Goal: Task Accomplishment & Management: Manage account settings

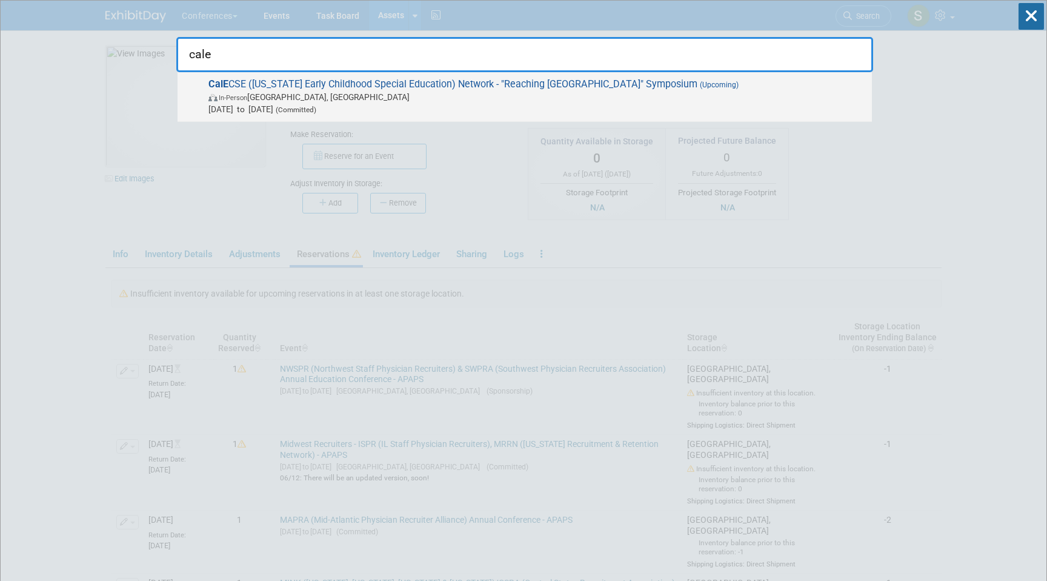
type input "cale"
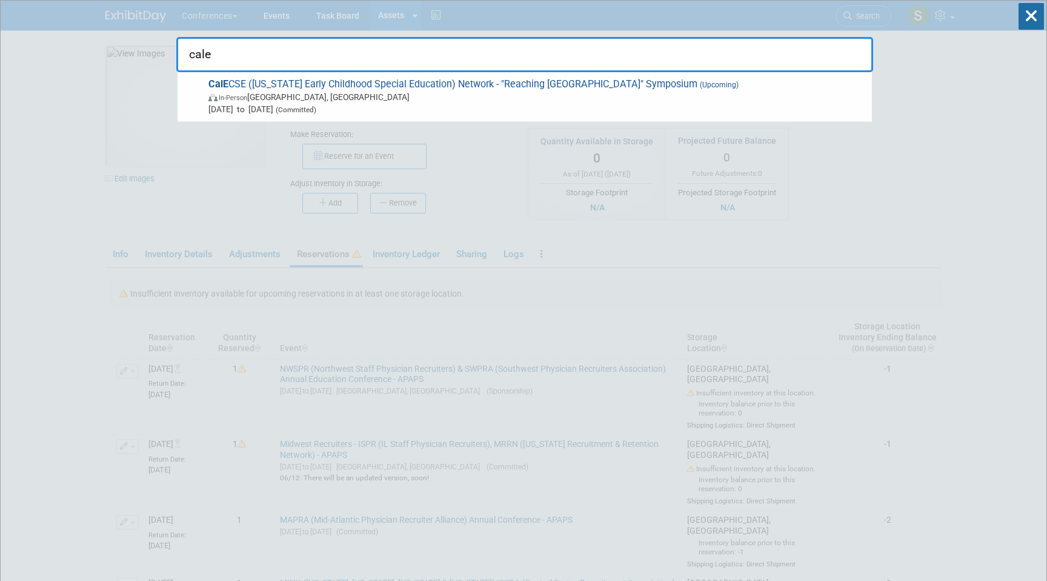
click at [329, 24] on div "cale CalE CSE (California Early Childhood Special Education) Network - "Reachin…" at bounding box center [524, 37] width 697 height 72
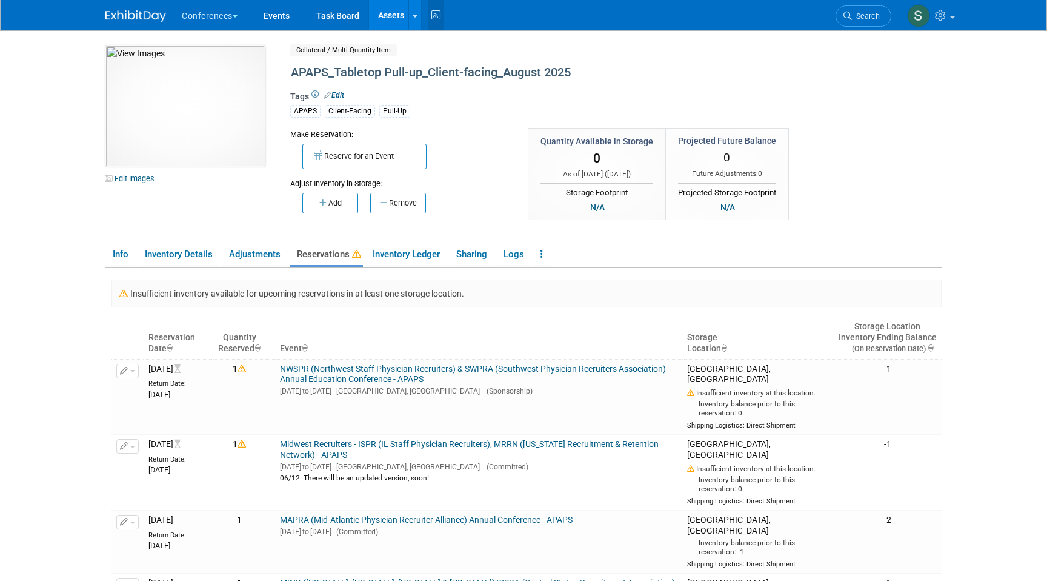
click at [439, 18] on icon at bounding box center [435, 15] width 15 height 19
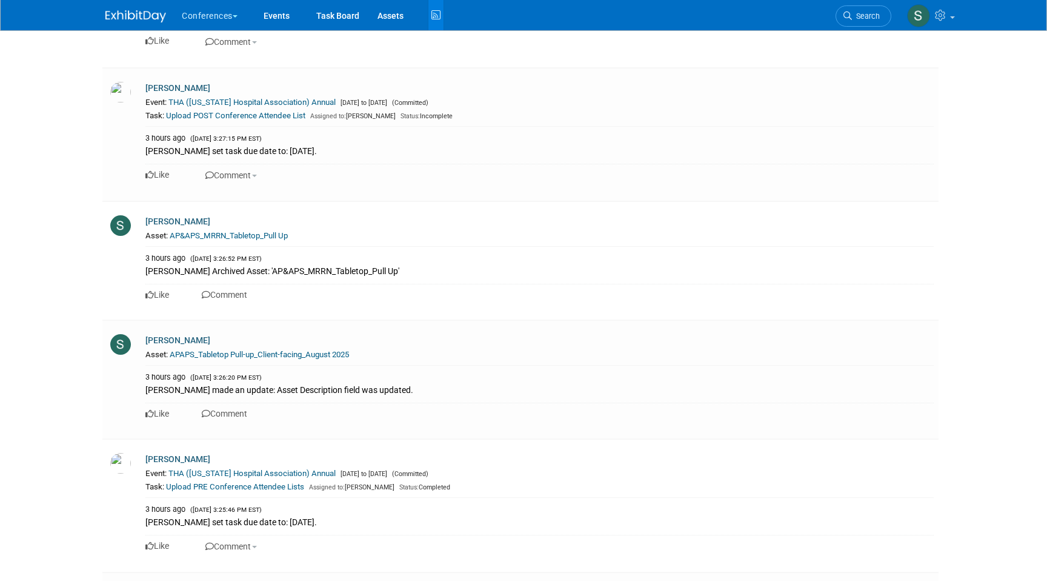
scroll to position [4768, 0]
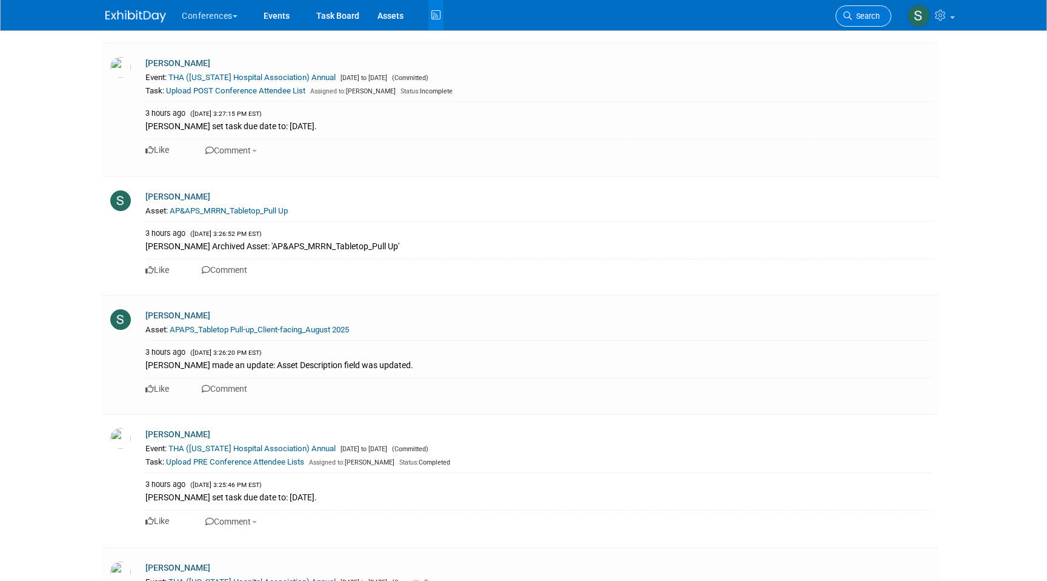
click at [852, 14] on span "Search" at bounding box center [866, 16] width 28 height 9
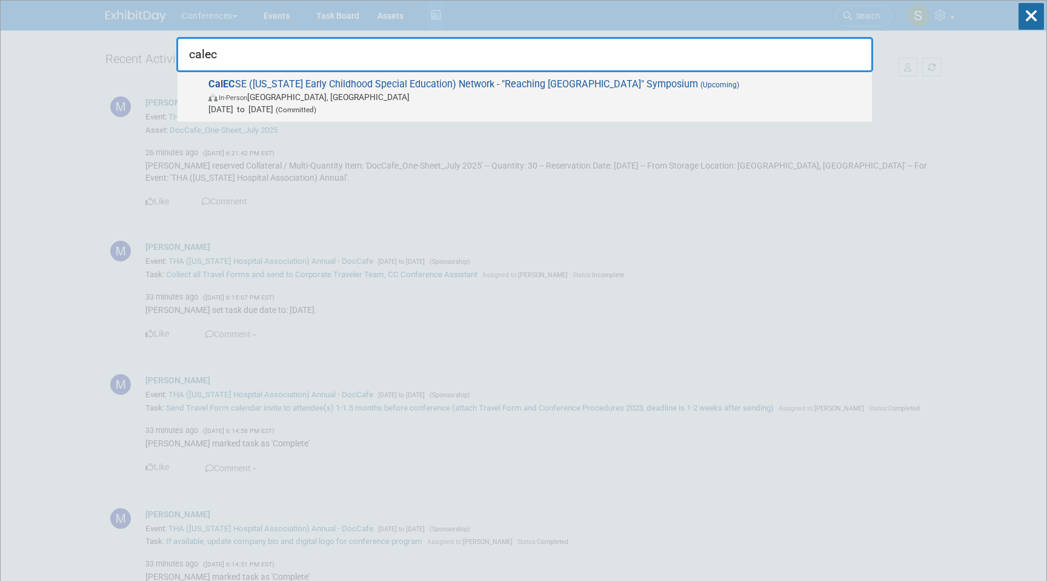
type input "calec"
click at [422, 81] on span "CalEC SE (California Early Childhood Special Education) Network - "Reaching New…" at bounding box center [535, 96] width 661 height 37
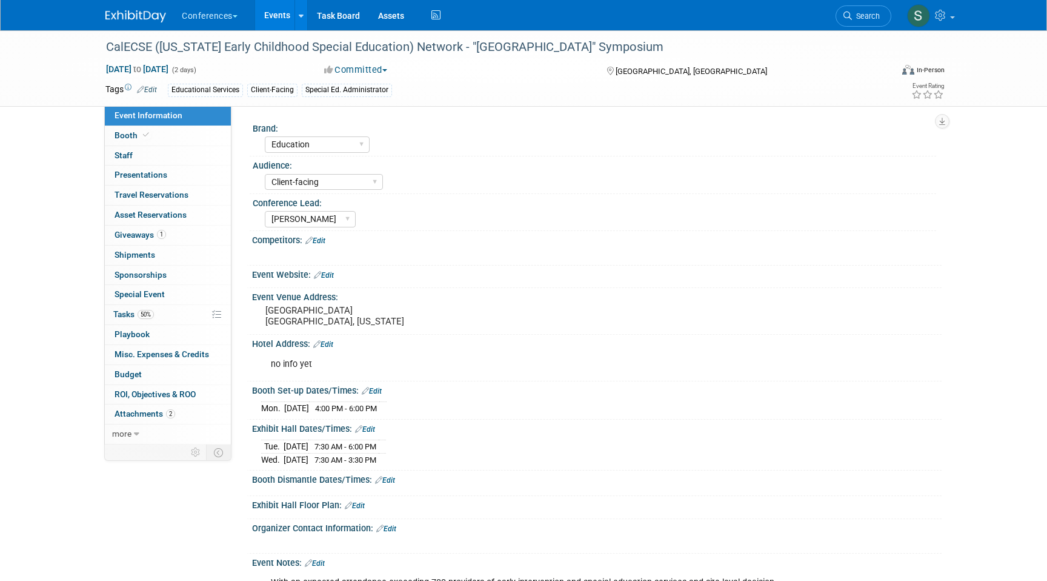
select select "Education"
select select "Client-facing"
select select "[PERSON_NAME]"
click at [154, 312] on span "50%" at bounding box center [146, 314] width 16 height 9
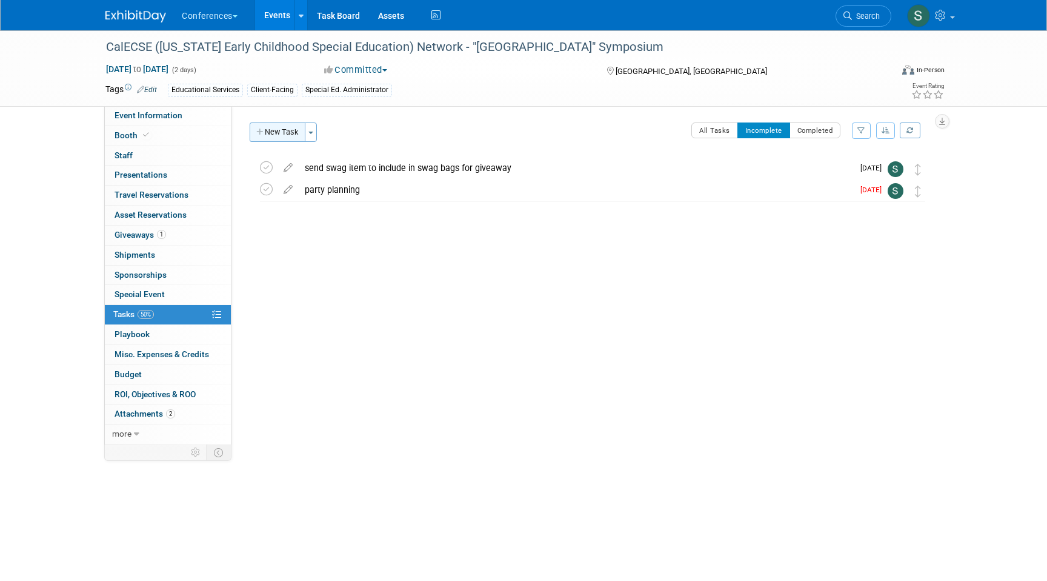
click at [290, 132] on button "New Task" at bounding box center [278, 131] width 56 height 19
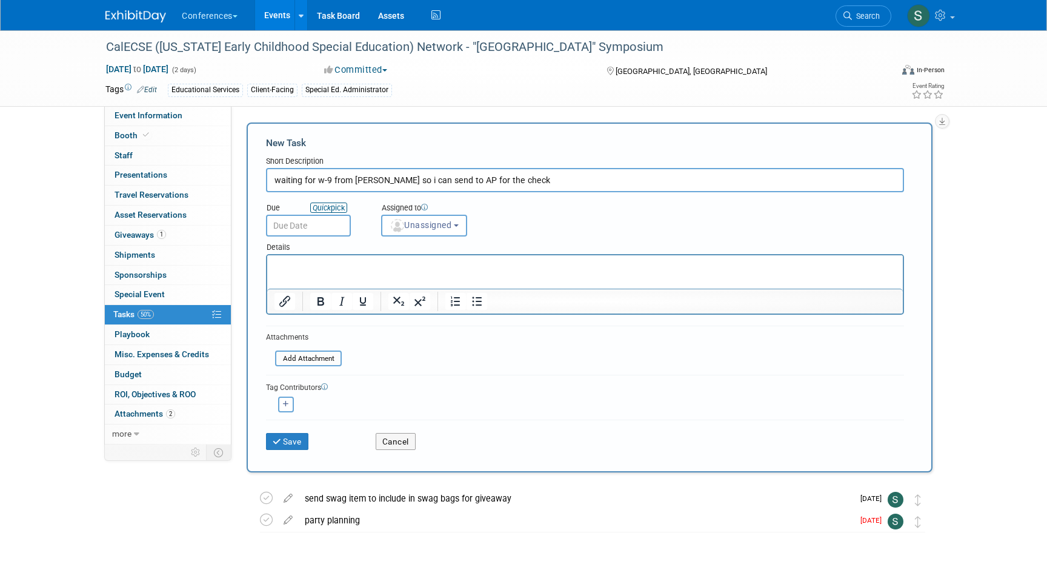
type input "waiting for w-9 from [PERSON_NAME] so i can send to AP for the check"
click at [318, 211] on icon "Quick" at bounding box center [322, 207] width 18 height 9
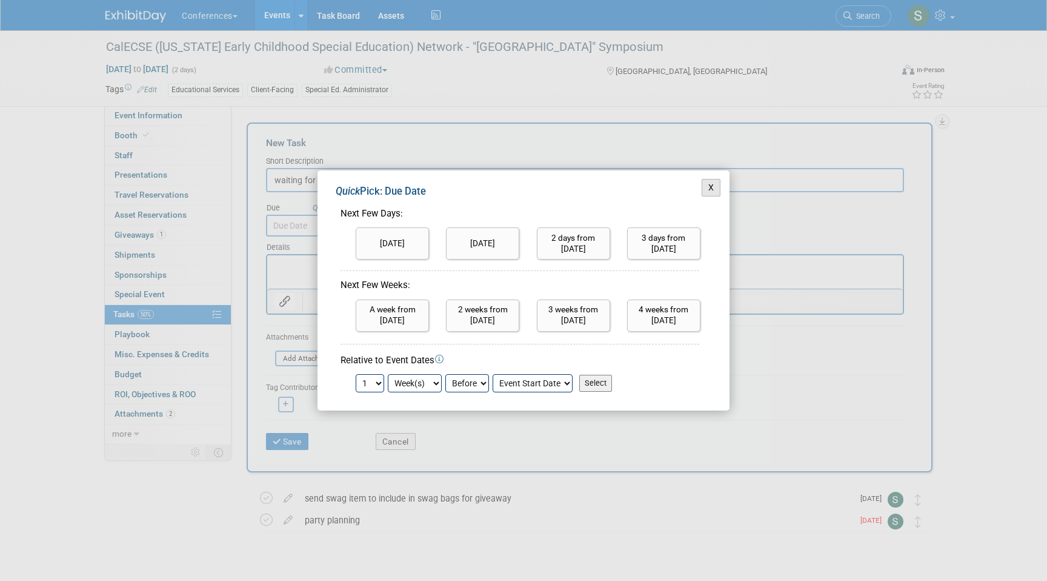
click at [710, 189] on button "X" at bounding box center [711, 188] width 19 height 18
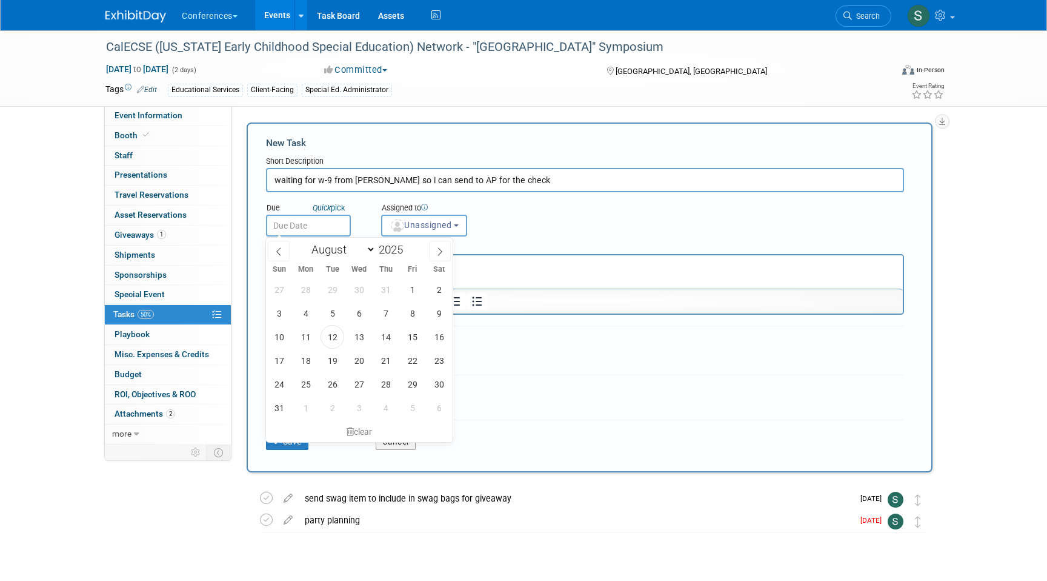
click at [322, 225] on input "text" at bounding box center [308, 226] width 85 height 22
click at [353, 336] on span "13" at bounding box center [359, 337] width 24 height 24
type input "Aug 13, 2025"
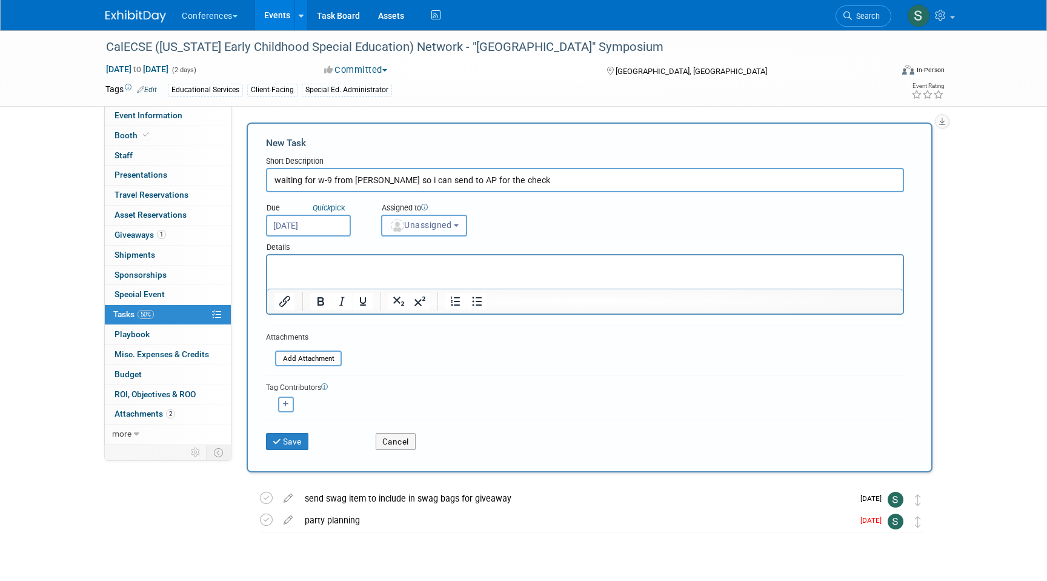
click at [433, 232] on button "Unassigned" at bounding box center [424, 226] width 86 height 22
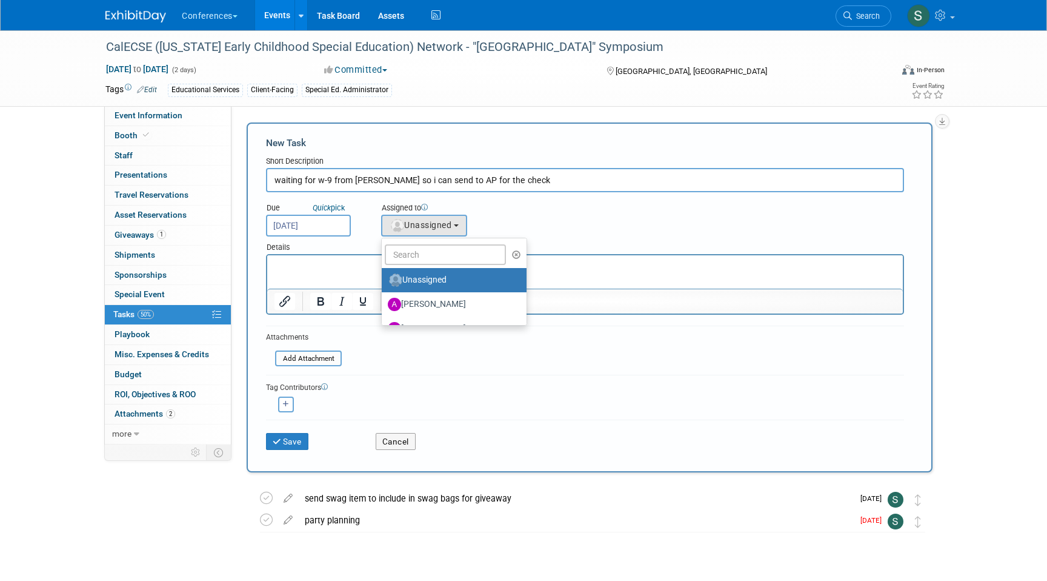
click at [430, 266] on ul "Unassigned Alexa Wennerholm Andrea Fisher Andrew Zistler Baillie Ward Deana Dzi…" at bounding box center [454, 282] width 146 height 88
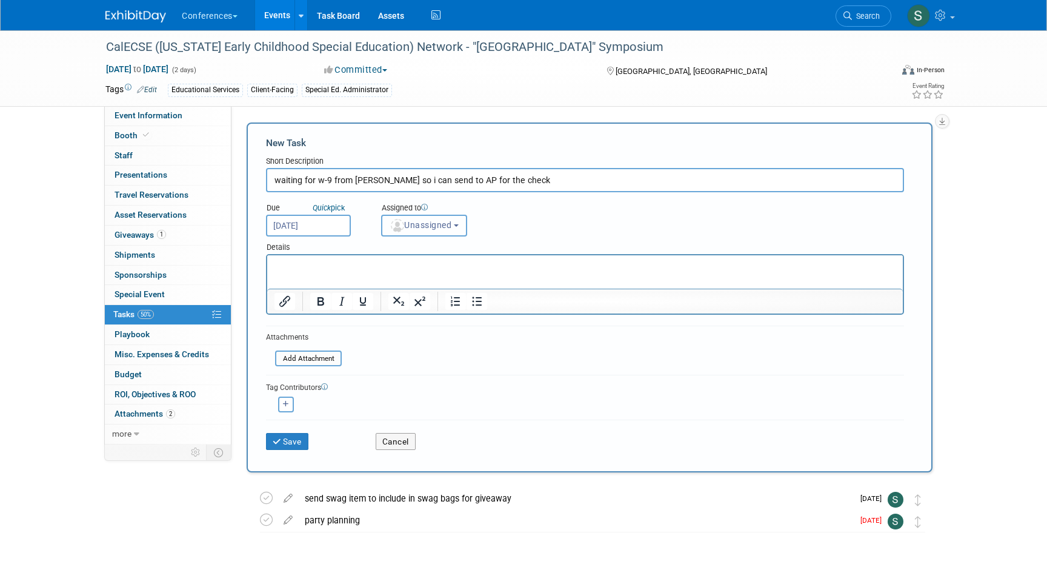
click at [427, 223] on span "Unassigned" at bounding box center [421, 225] width 62 height 10
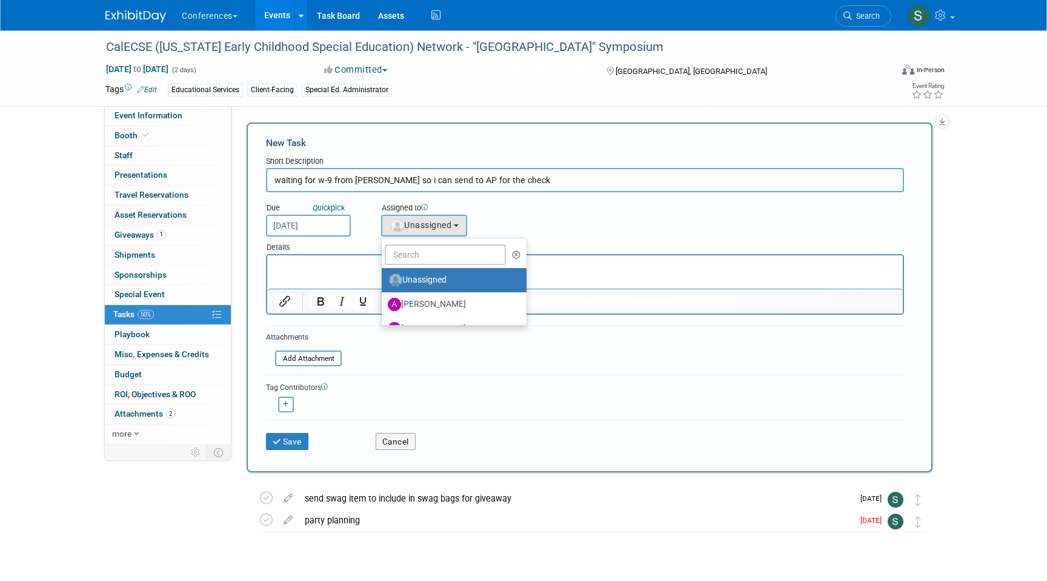
click at [427, 242] on ul "Unassigned Alexa Wennerholm Andrea Fisher Andrew Zistler Baillie Ward Deana Dzi…" at bounding box center [454, 282] width 146 height 88
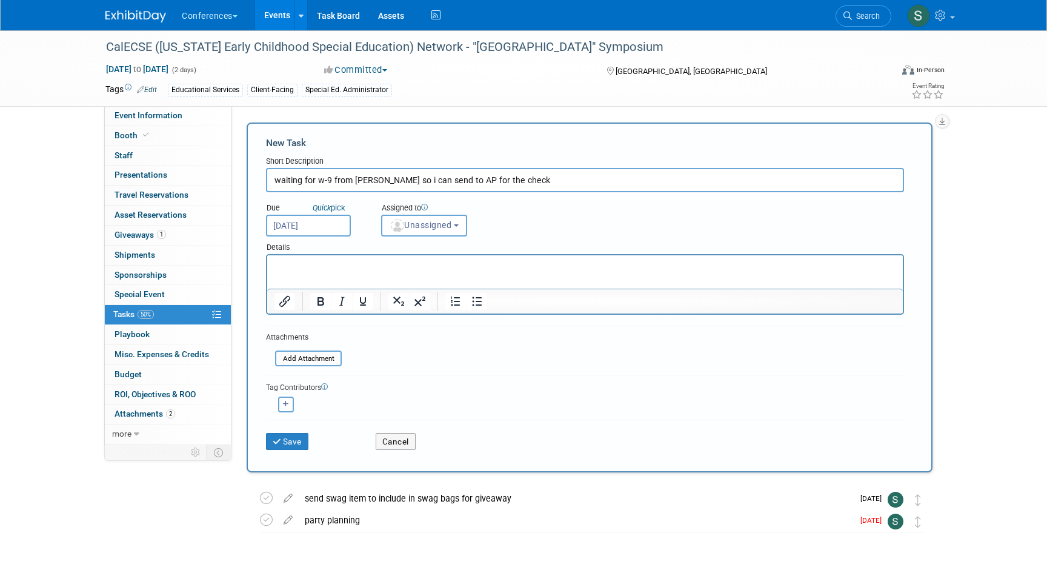
click at [423, 202] on div "Assigned to" at bounding box center [454, 208] width 146 height 12
click at [423, 220] on span "Unassigned" at bounding box center [421, 225] width 62 height 10
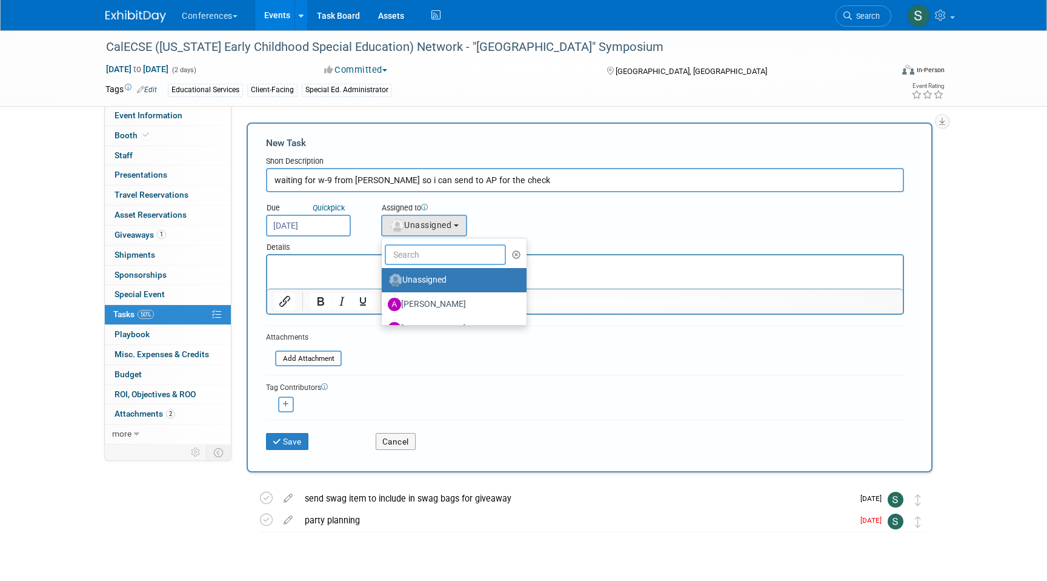
click at [422, 248] on input "text" at bounding box center [445, 254] width 121 height 21
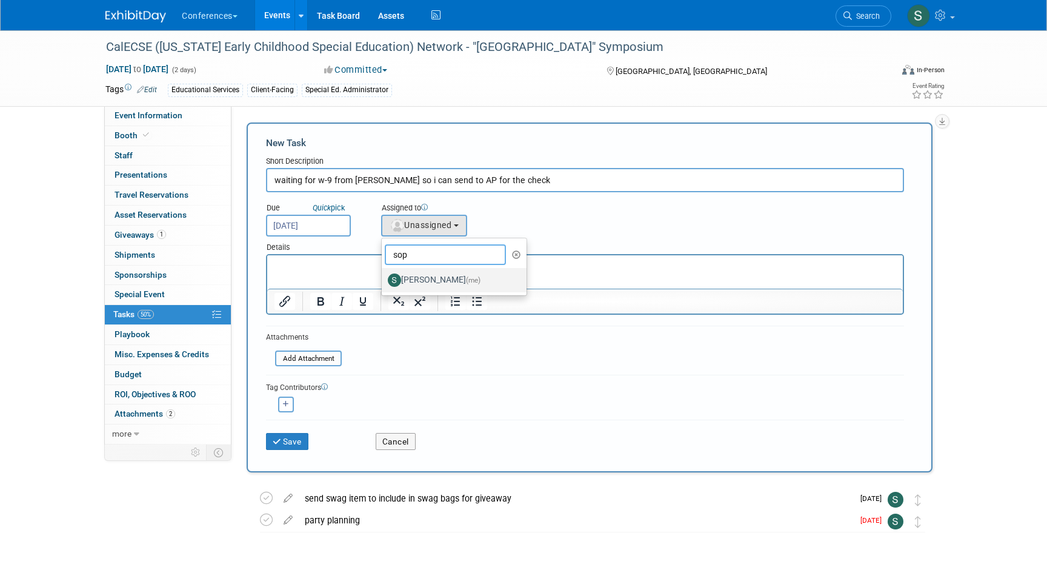
type input "sop"
click at [434, 278] on label "Sophie Buffo (me)" at bounding box center [451, 279] width 127 height 19
click at [384, 278] on input "Sophie Buffo (me)" at bounding box center [380, 279] width 8 height 8
select select "a9d03f23-9900-4d84-867c-673ace9463de"
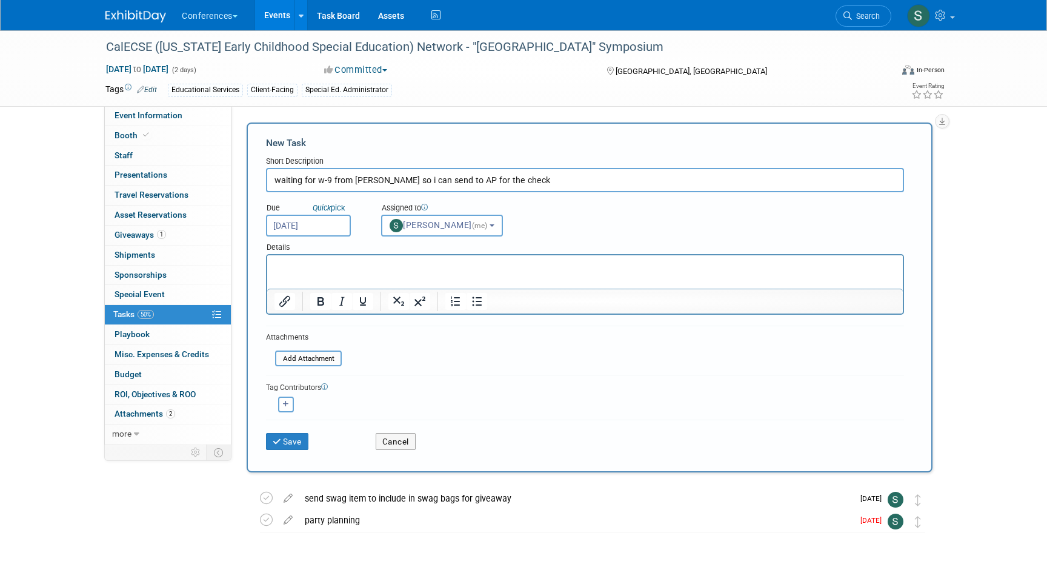
click at [362, 240] on div "Details" at bounding box center [585, 245] width 638 height 18
click at [297, 442] on button "Save" at bounding box center [287, 441] width 42 height 17
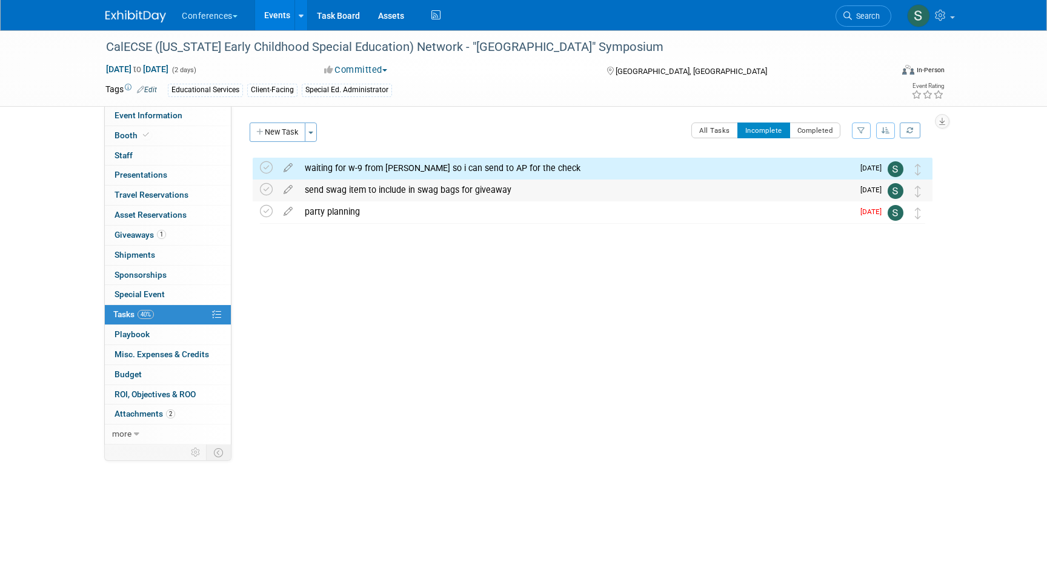
click at [321, 187] on div "send swag item to include in swag bags for giveaway" at bounding box center [576, 189] width 555 height 21
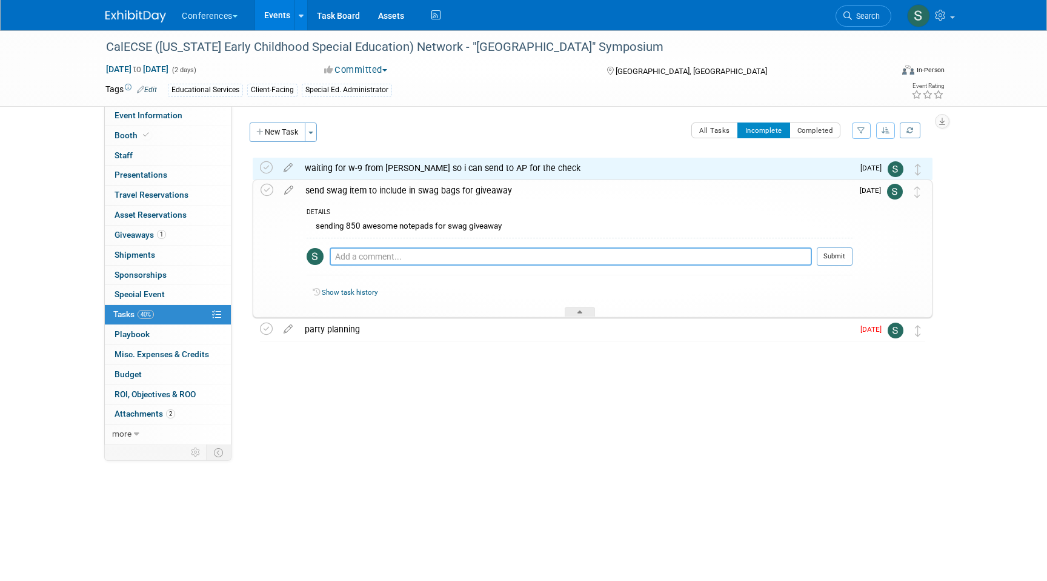
click at [356, 261] on textarea at bounding box center [571, 256] width 482 height 18
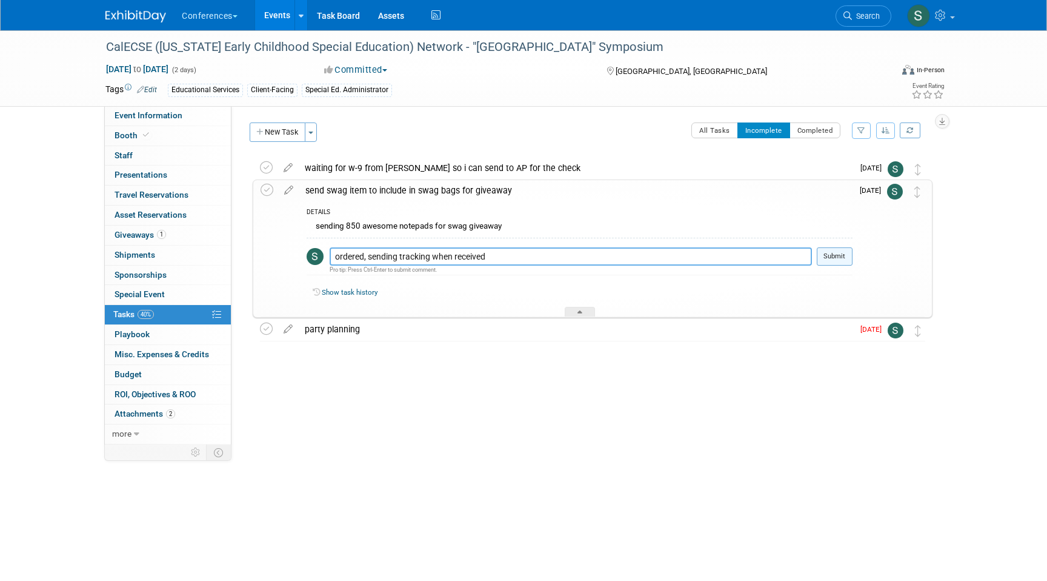
type textarea "ordered, sending tracking when received"
click at [827, 255] on button "Submit" at bounding box center [835, 256] width 36 height 18
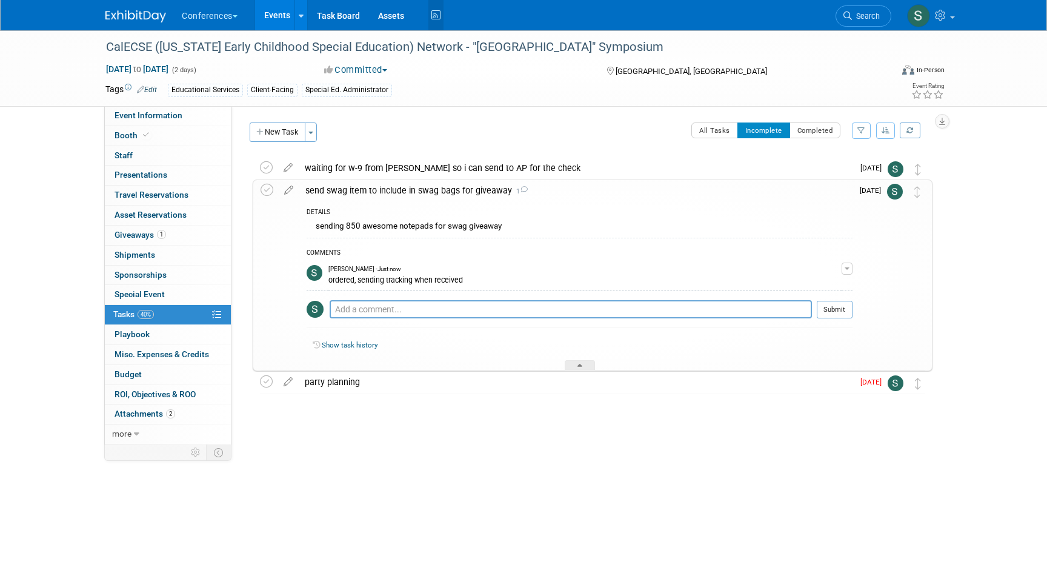
click at [437, 19] on icon at bounding box center [435, 15] width 15 height 19
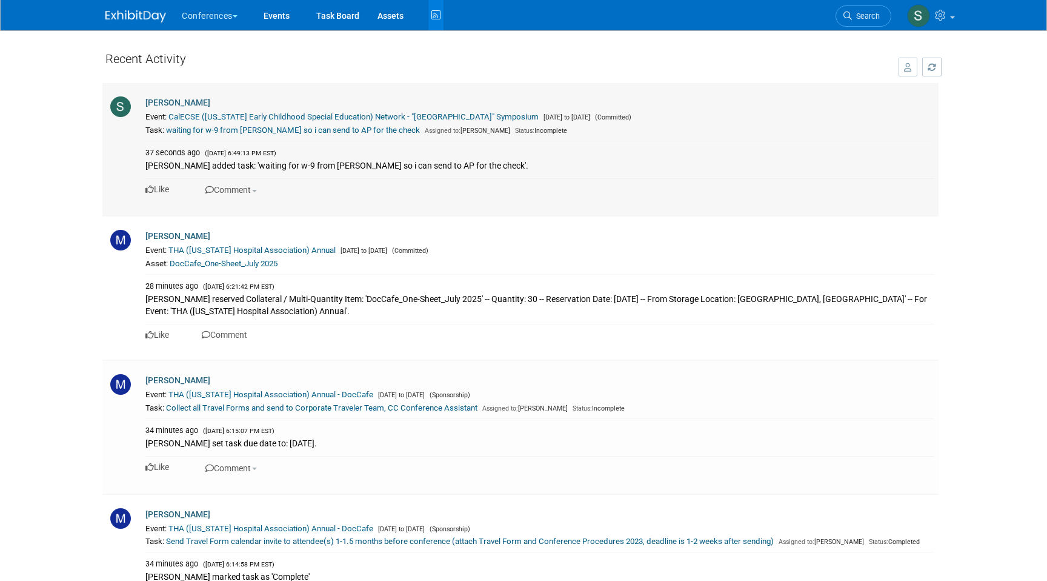
click at [416, 117] on link "CalECSE ([US_STATE] Early Childhood Special Education) Network - "[GEOGRAPHIC_D…" at bounding box center [353, 116] width 370 height 9
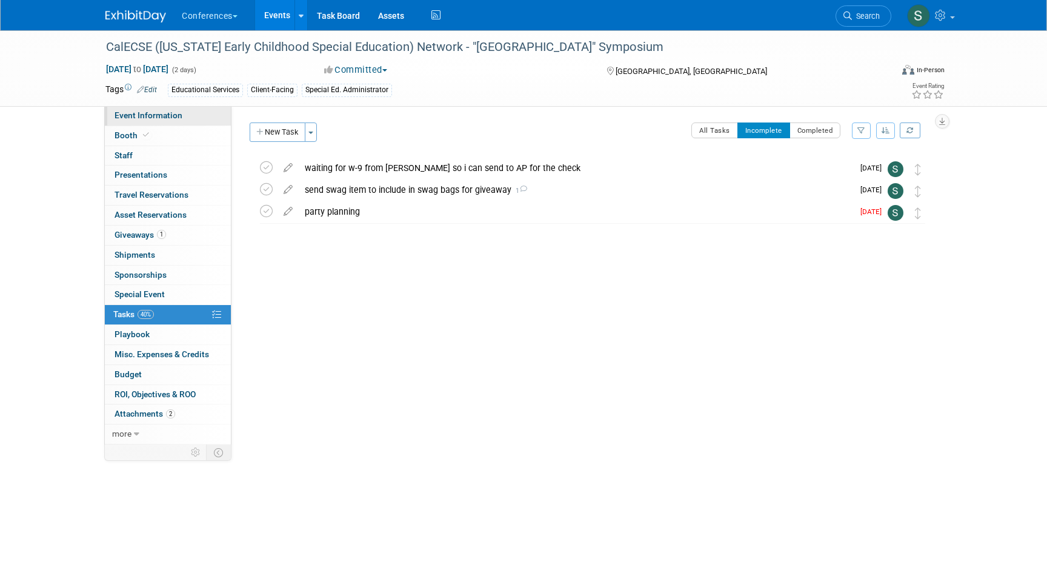
click at [145, 118] on span "Event Information" at bounding box center [149, 115] width 68 height 10
select select "Education"
select select "Client-facing"
select select "[PERSON_NAME]"
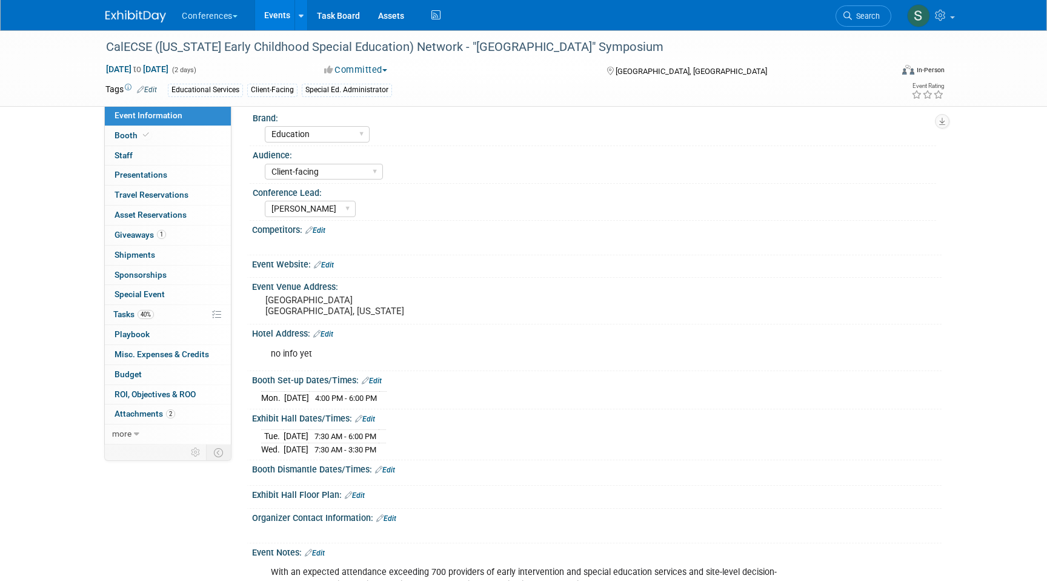
scroll to position [31, 0]
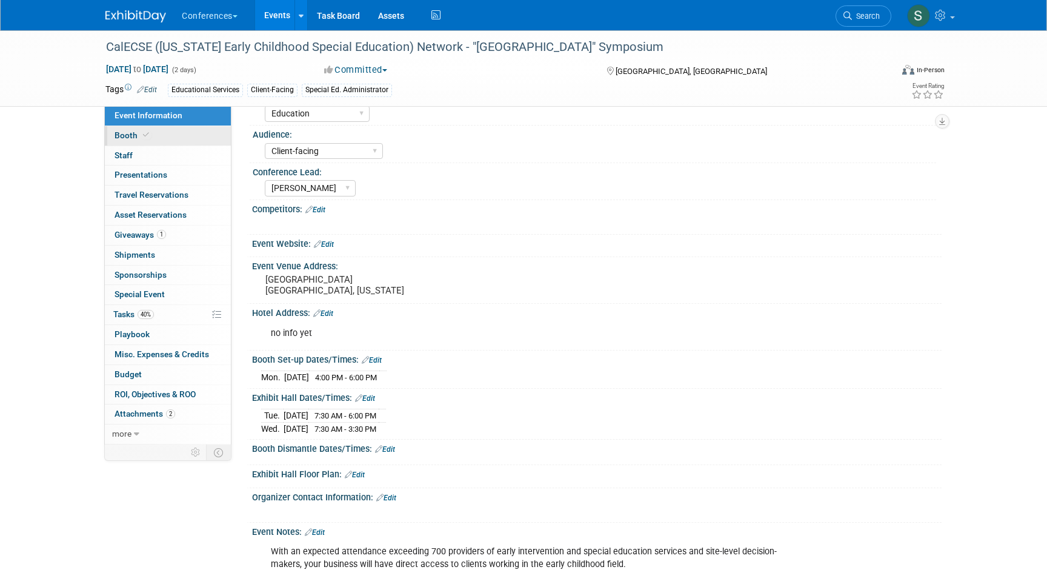
click at [186, 138] on link "Booth" at bounding box center [168, 135] width 126 height 19
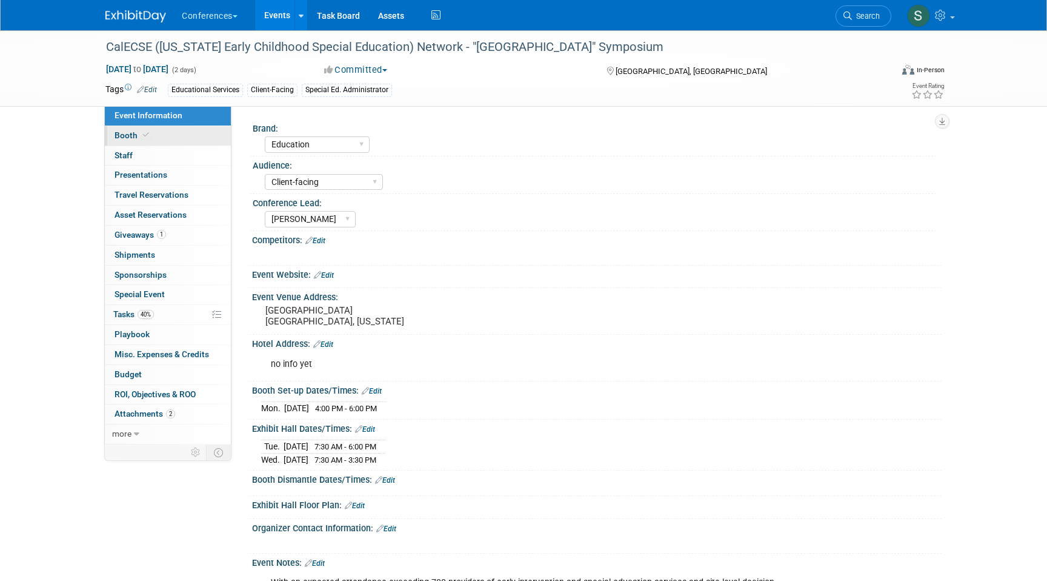
select select "8' tabletop"
